Goal: Communication & Community: Participate in discussion

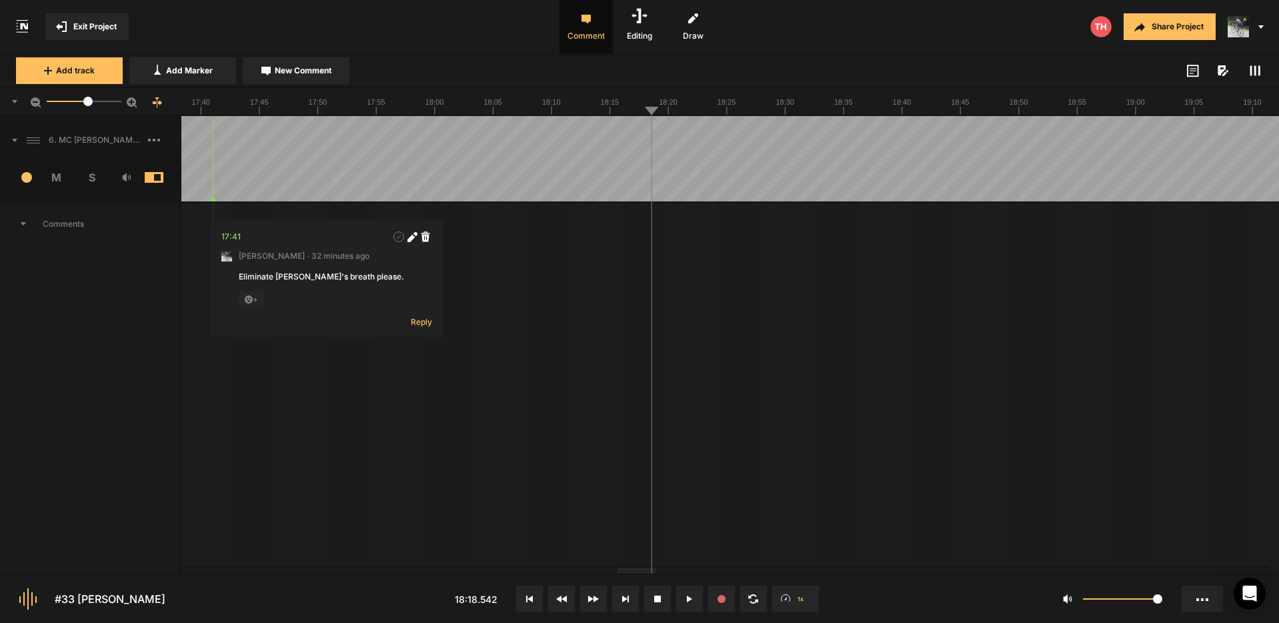
scroll to position [1, 0]
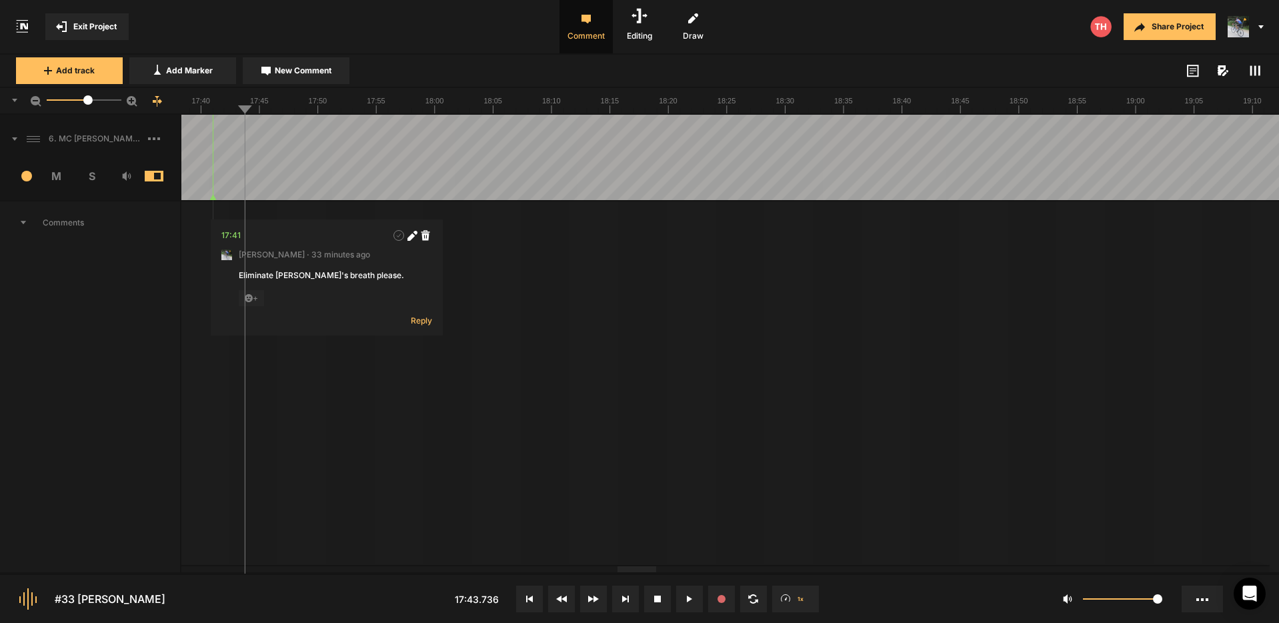
click at [288, 73] on span "New Comment" at bounding box center [303, 71] width 57 height 12
click at [258, 280] on textarea "AD BREAK 1 suggestion here." at bounding box center [339, 287] width 176 height 36
click at [364, 277] on textarea "My AD BREAK 1 suggestion here." at bounding box center [339, 287] width 176 height 36
click at [398, 280] on textarea "My AD BREAK 1 suggestion is here." at bounding box center [339, 287] width 176 height 36
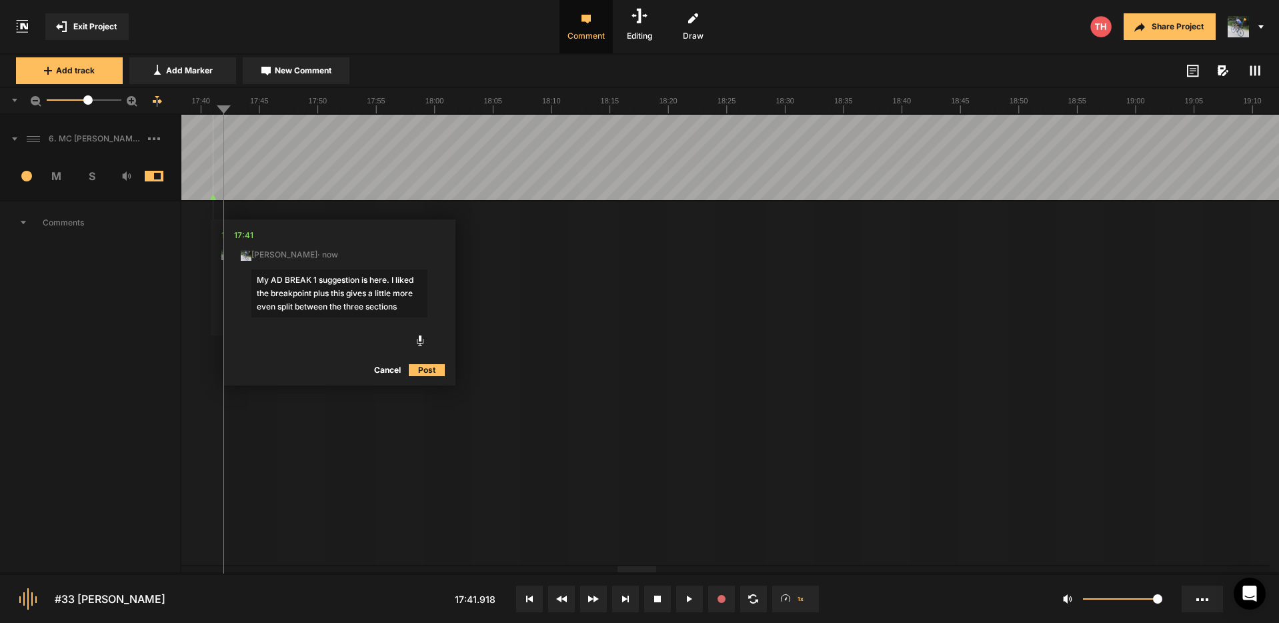
type textarea "My AD BREAK 1 suggestion is here. I liked the breakpoint plus this gives a litt…"
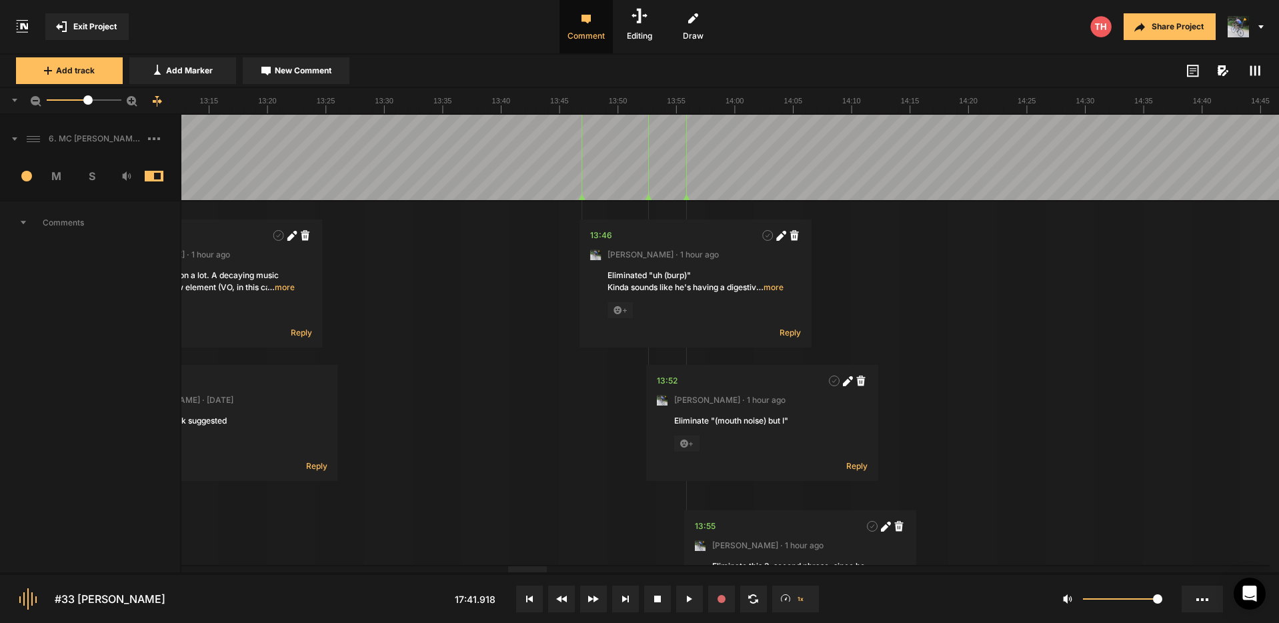
click at [533, 566] on div at bounding box center [527, 569] width 39 height 6
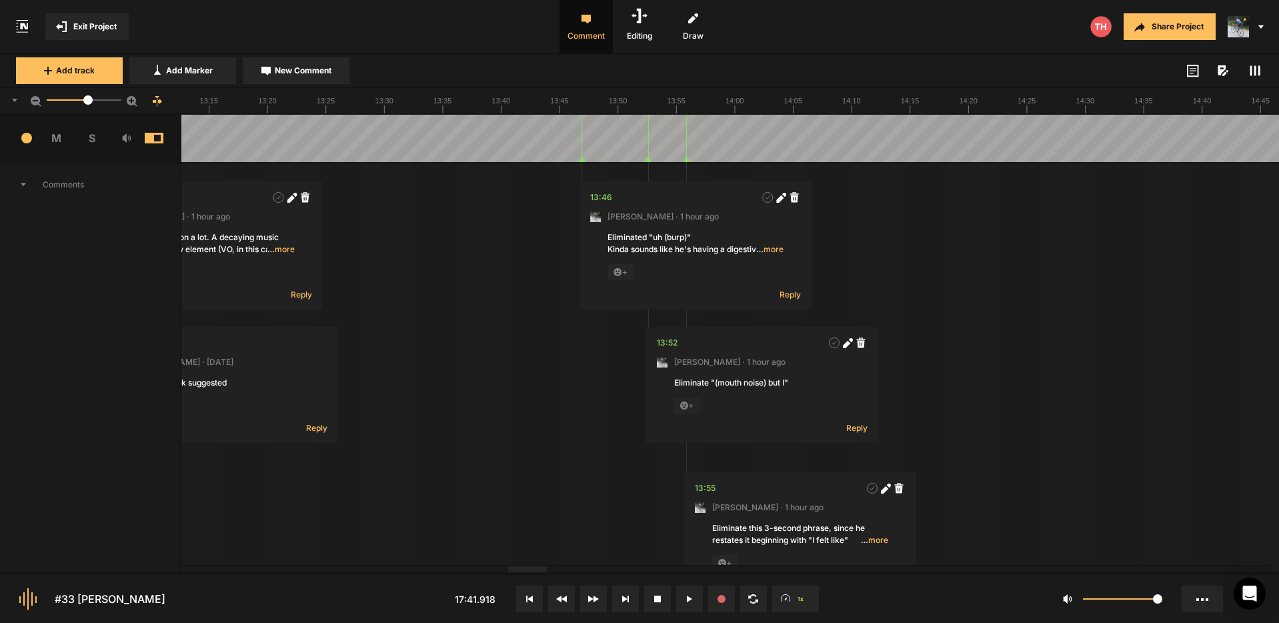
scroll to position [24, 0]
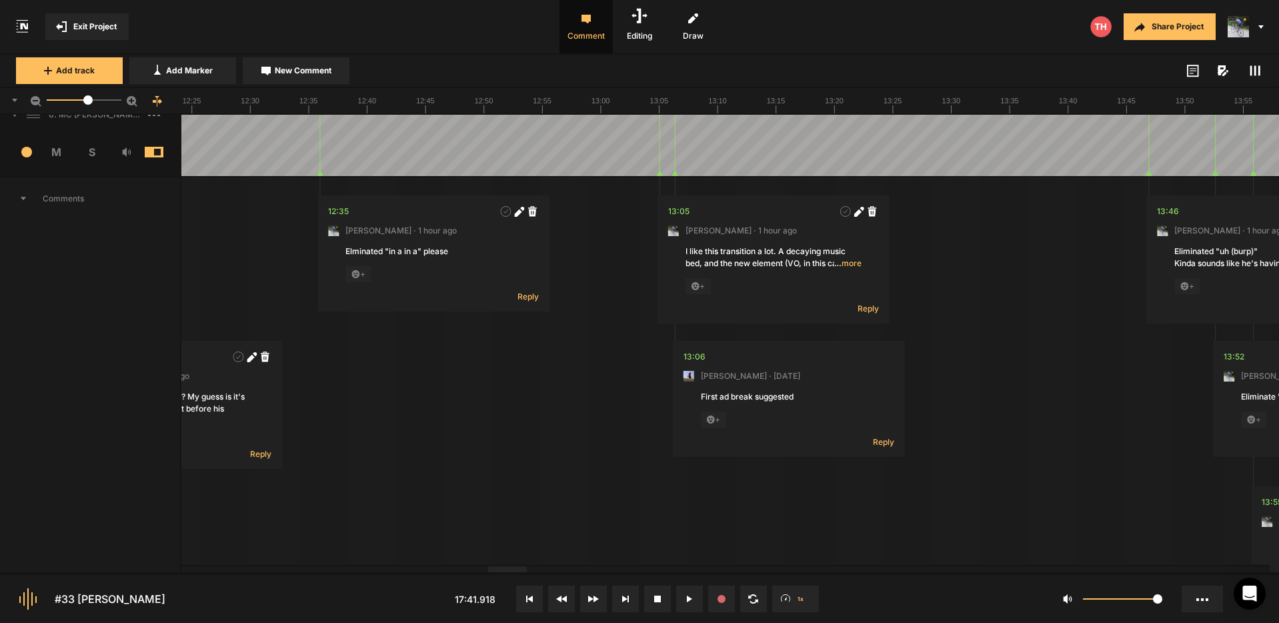
click at [516, 569] on div at bounding box center [507, 569] width 39 height 6
click at [880, 442] on span "Reply" at bounding box center [883, 441] width 21 height 11
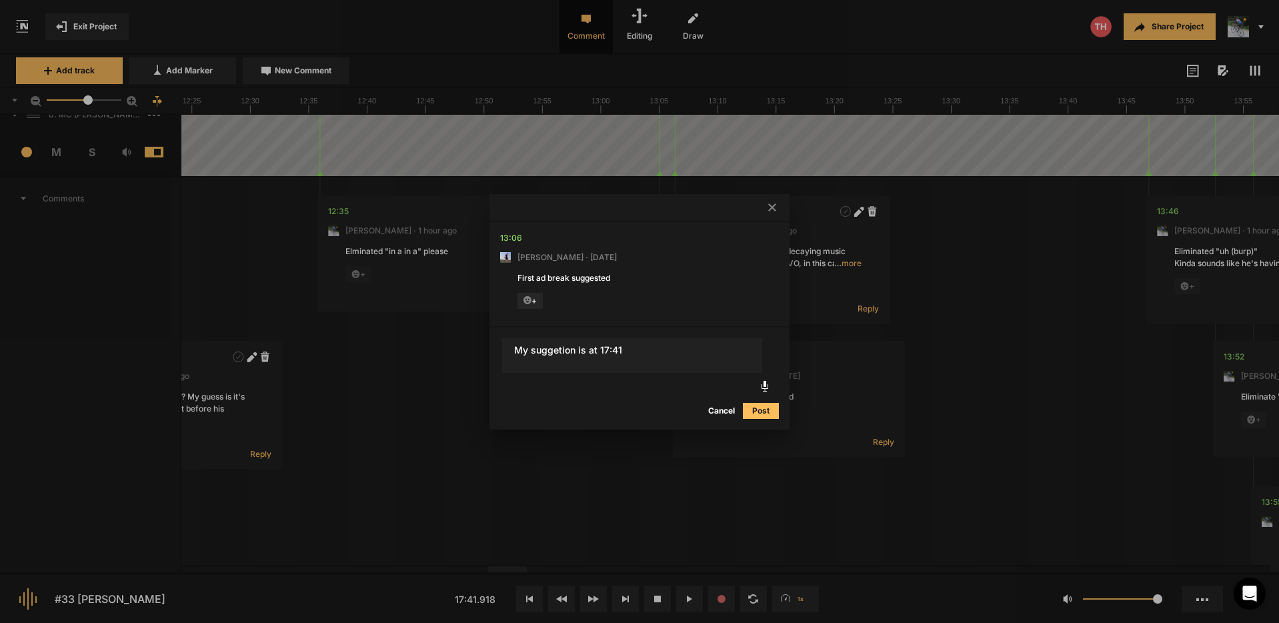
click at [573, 347] on textarea "My suggetion is at 17:41" at bounding box center [632, 355] width 260 height 35
click at [558, 349] on textarea "My suggeted Ad Break 1 is at 17:41" at bounding box center [632, 355] width 260 height 35
click at [677, 348] on textarea "My suggested Ad Break 1 is at 17:41" at bounding box center [632, 355] width 260 height 35
type textarea "My suggested Ad Break 1 is at 17:41. I think it works topically but I think it …"
click at [766, 412] on button "Post" at bounding box center [761, 411] width 36 height 16
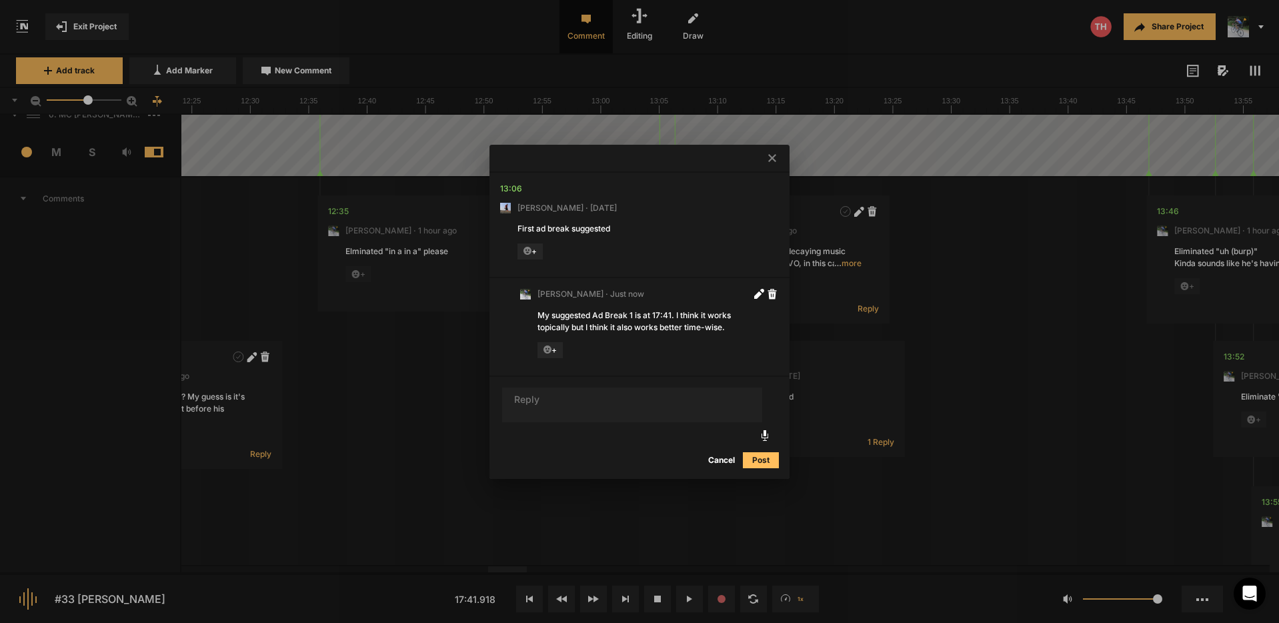
click at [771, 157] on icon at bounding box center [772, 158] width 8 height 8
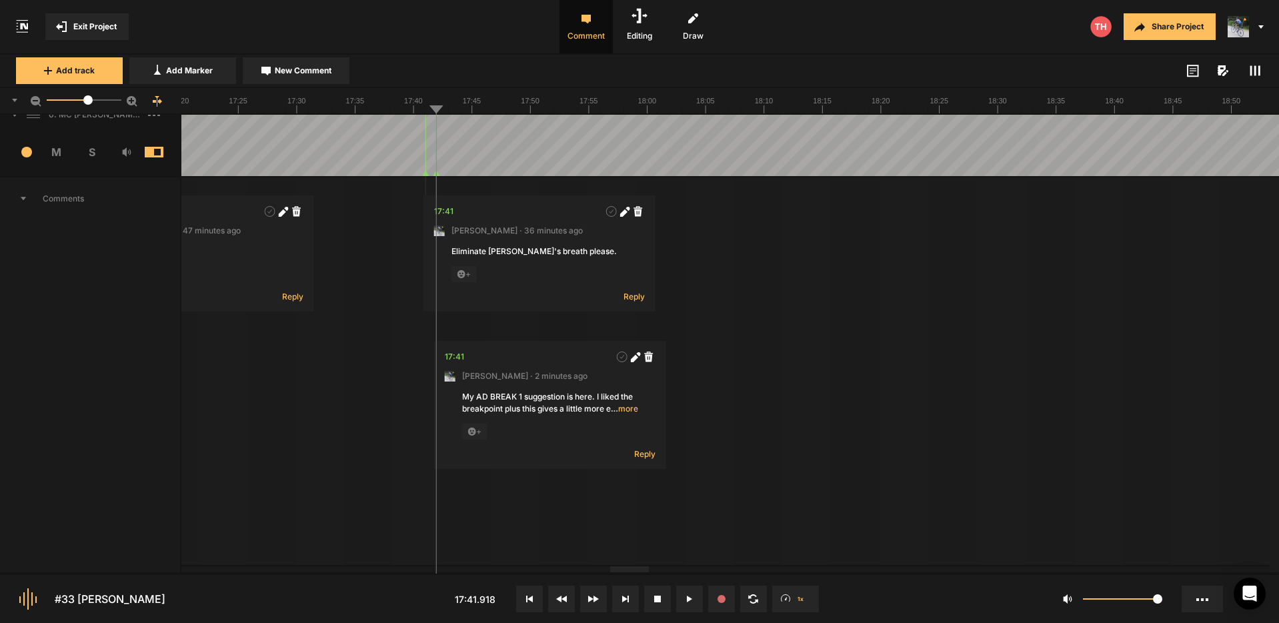
click at [640, 566] on div at bounding box center [629, 569] width 39 height 6
click at [625, 408] on span "… more" at bounding box center [624, 409] width 27 height 12
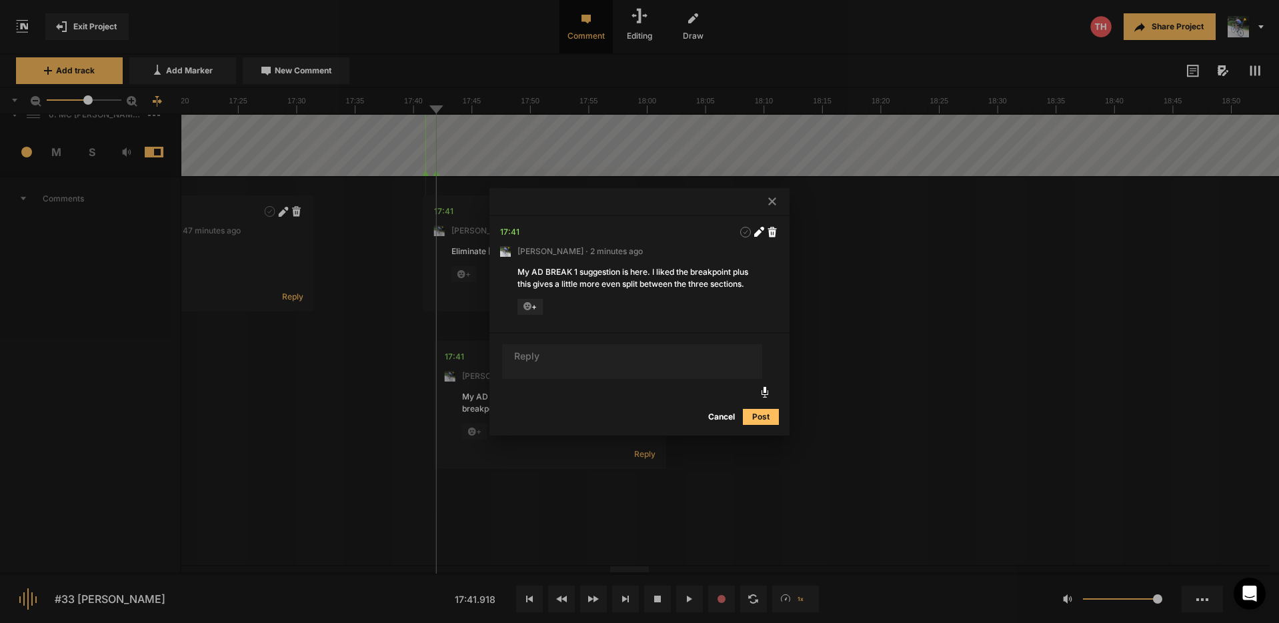
click at [735, 273] on div "My AD BREAK 1 suggestion is here. I liked the breakpoint plus this gives a litt…" at bounding box center [640, 278] width 244 height 24
drag, startPoint x: 756, startPoint y: 231, endPoint x: 750, endPoint y: 243, distance: 13.2
click at [756, 231] on icon at bounding box center [757, 232] width 7 height 7
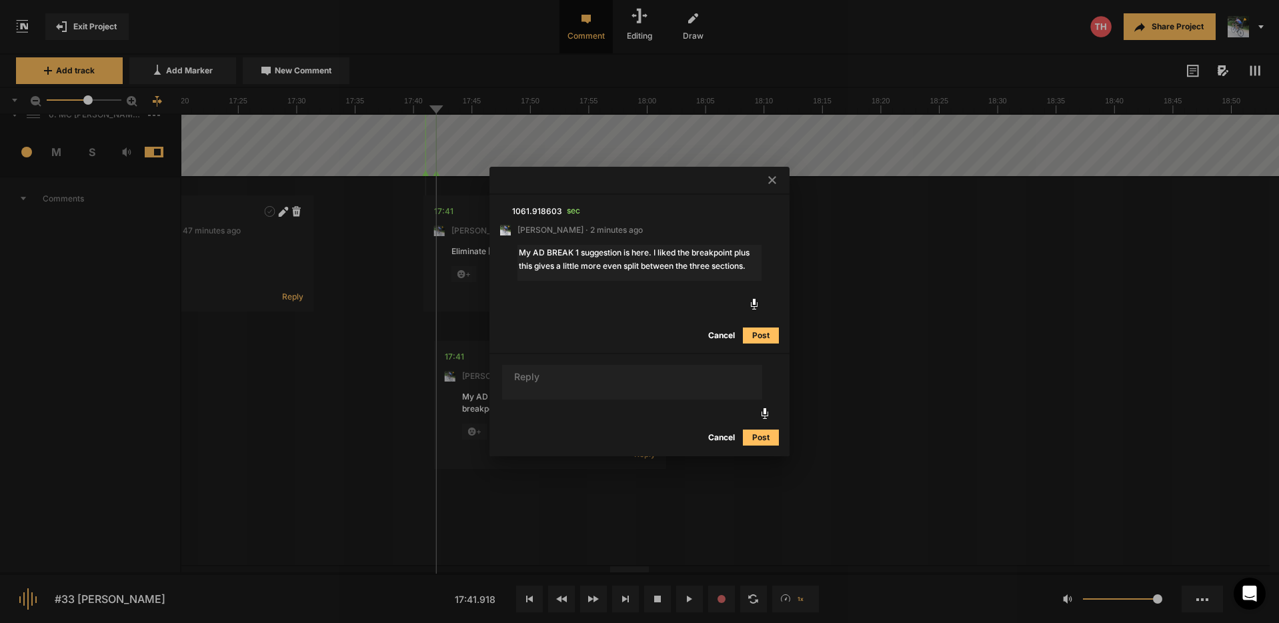
drag, startPoint x: 696, startPoint y: 253, endPoint x: 734, endPoint y: 252, distance: 38.7
click at [734, 252] on textarea "My AD BREAK 1 suggestion is here. I liked the breakpoint plus this gives a litt…" at bounding box center [640, 263] width 244 height 36
click at [736, 265] on textarea "My AD BREAK 1 suggestion is here. I liked the content plus this gives a little …" at bounding box center [640, 263] width 244 height 36
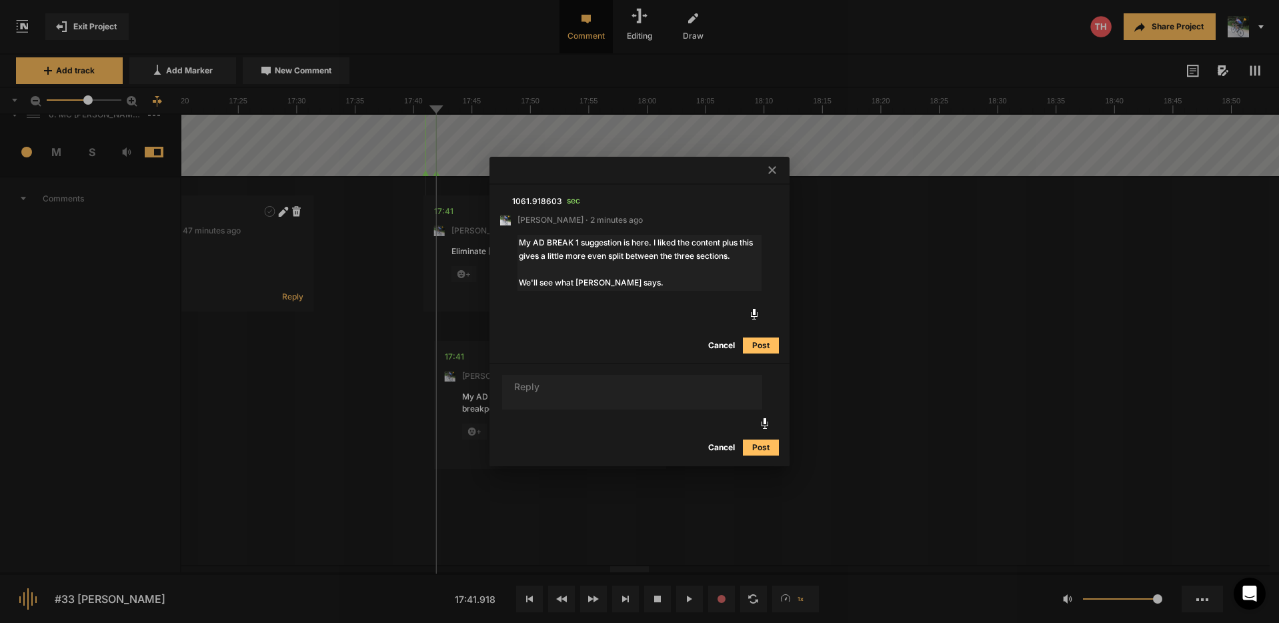
type textarea "My AD BREAK 1 suggestion is here. I liked the content plus this gives a little …"
click at [759, 344] on button "Post" at bounding box center [761, 345] width 36 height 16
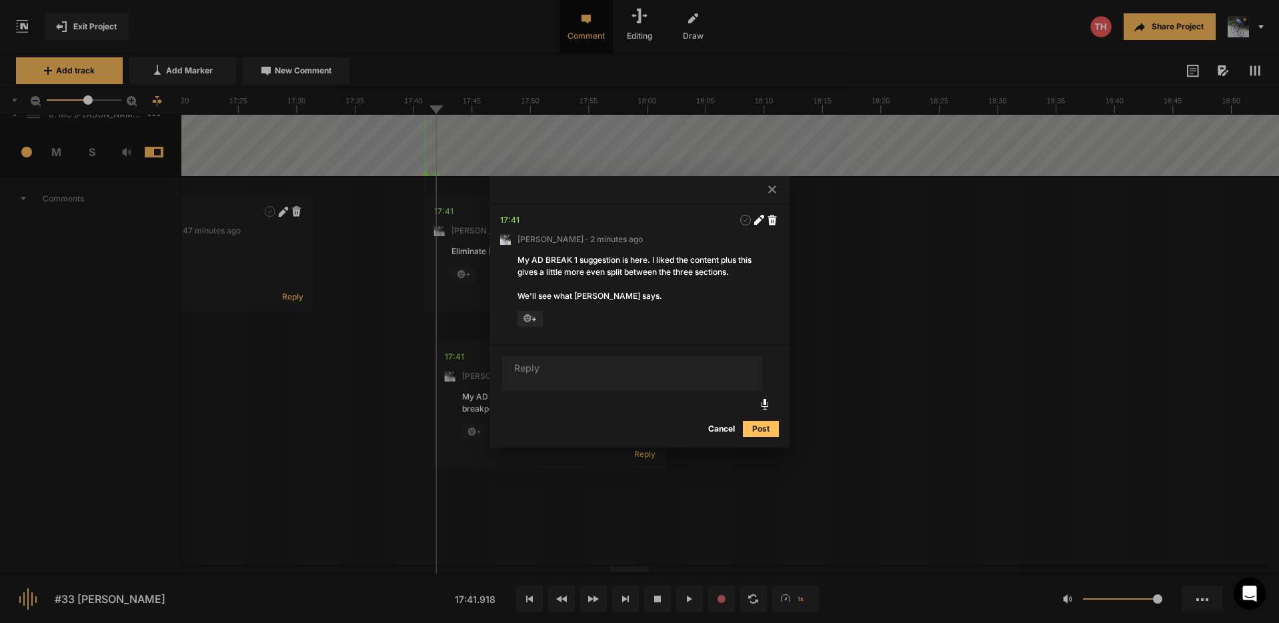
click at [412, 136] on div at bounding box center [639, 311] width 1279 height 623
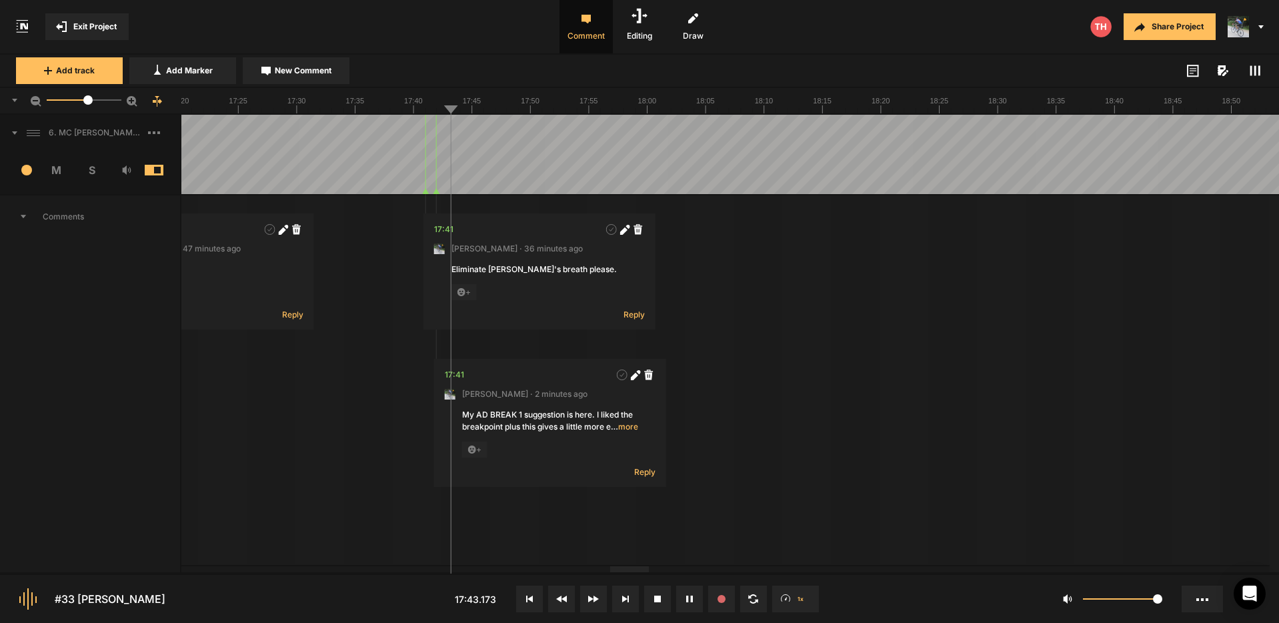
scroll to position [0, 0]
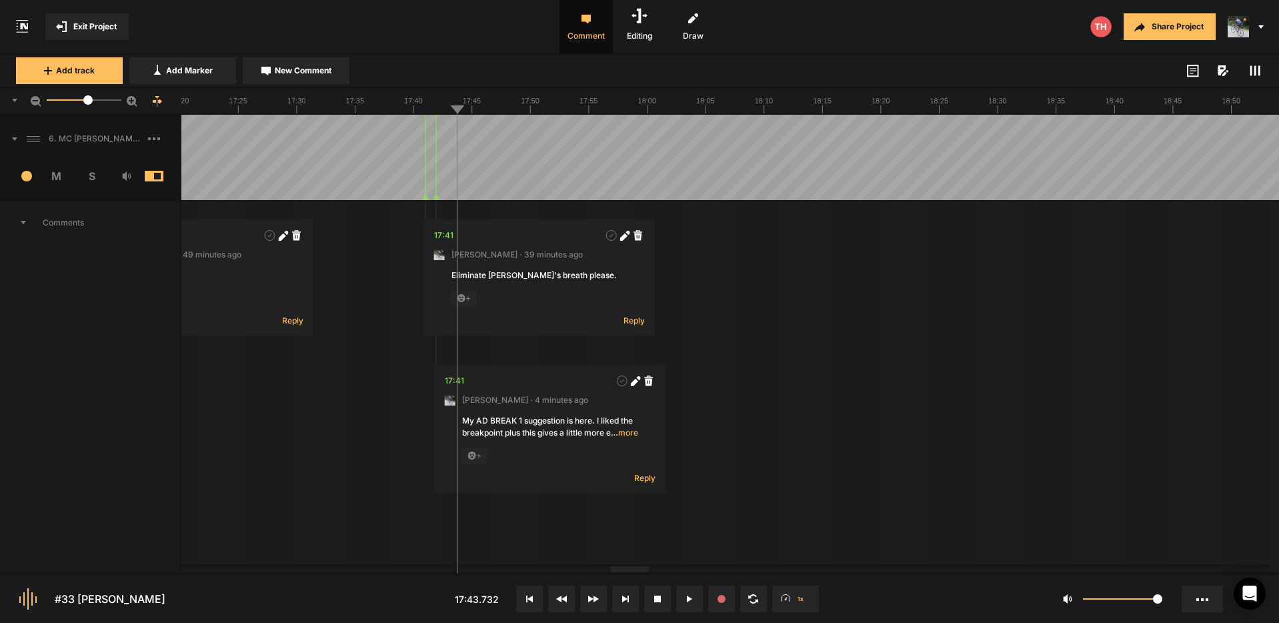
click at [88, 29] on span "Exit Project" at bounding box center [94, 27] width 43 height 12
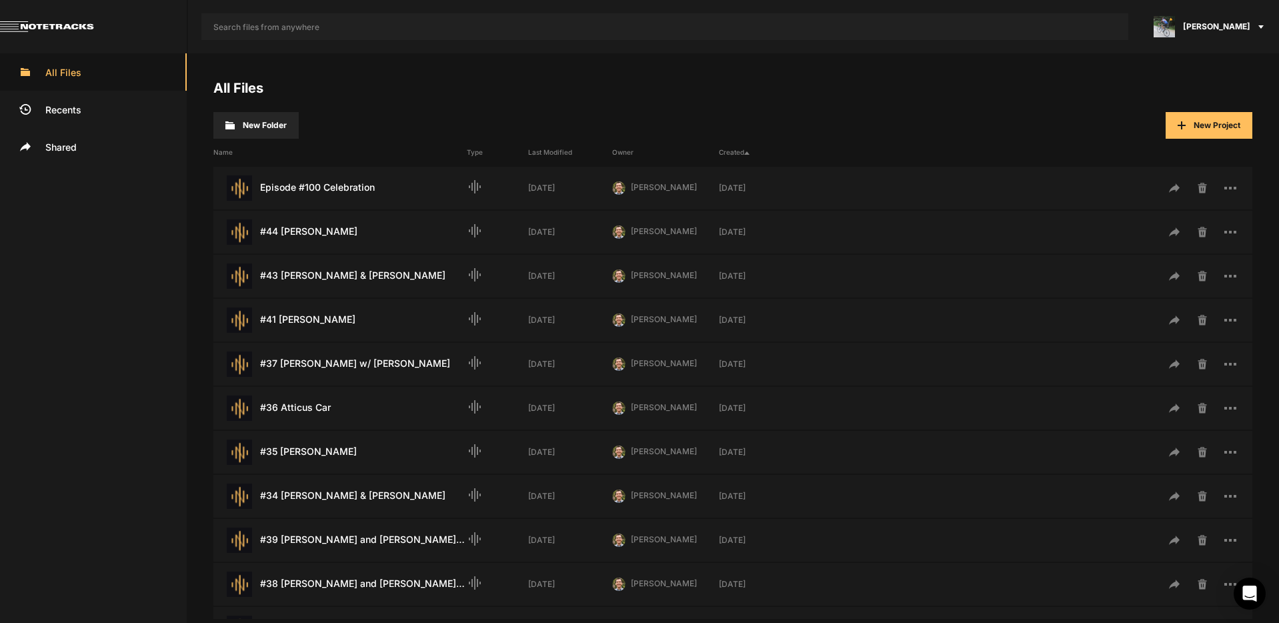
click at [1239, 22] on span "[PERSON_NAME]" at bounding box center [1216, 27] width 67 height 12
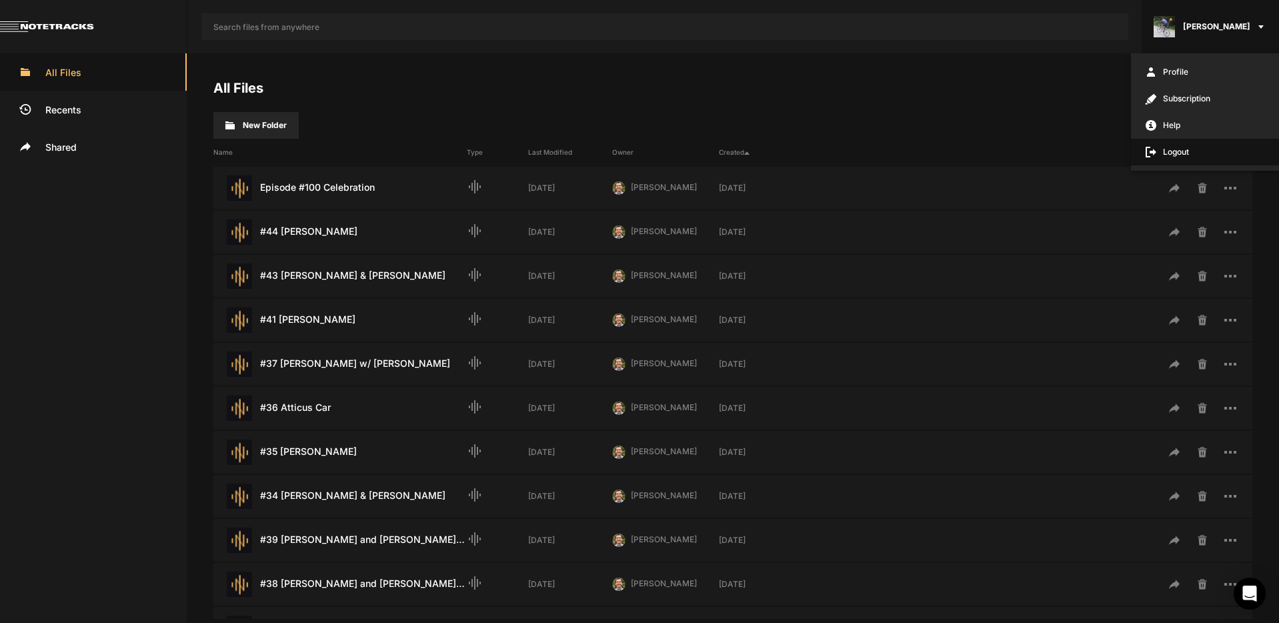
click at [1172, 151] on span "Logout" at bounding box center [1205, 152] width 148 height 27
